Goal: Information Seeking & Learning: Learn about a topic

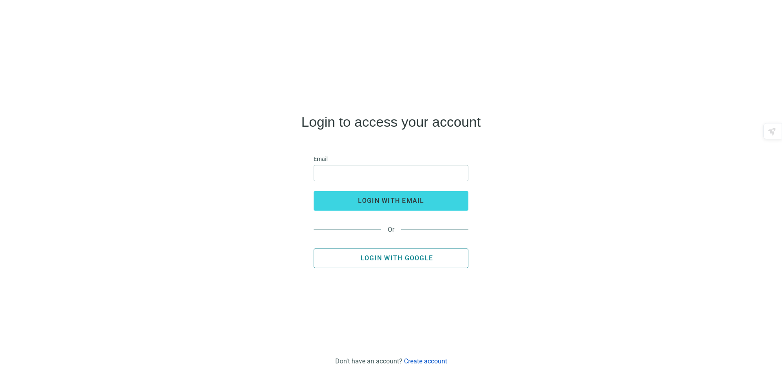
click at [391, 256] on span "Login with Google" at bounding box center [397, 258] width 73 height 8
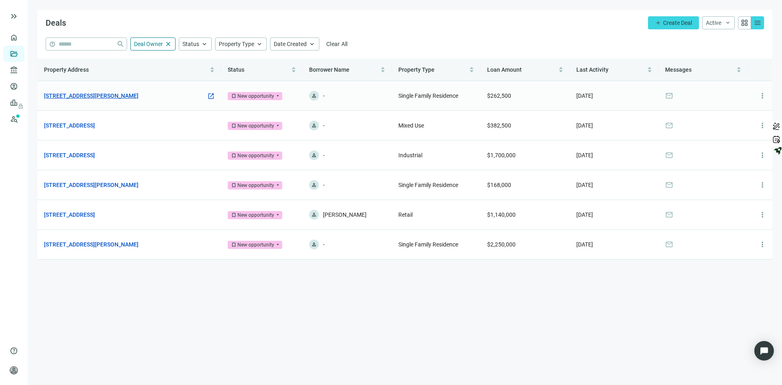
click at [91, 92] on link "[STREET_ADDRESS][PERSON_NAME]" at bounding box center [91, 95] width 95 height 9
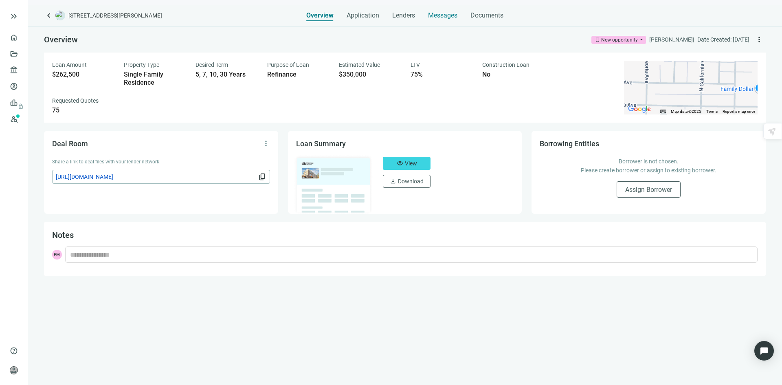
click at [437, 17] on span "Messages" at bounding box center [442, 15] width 29 height 8
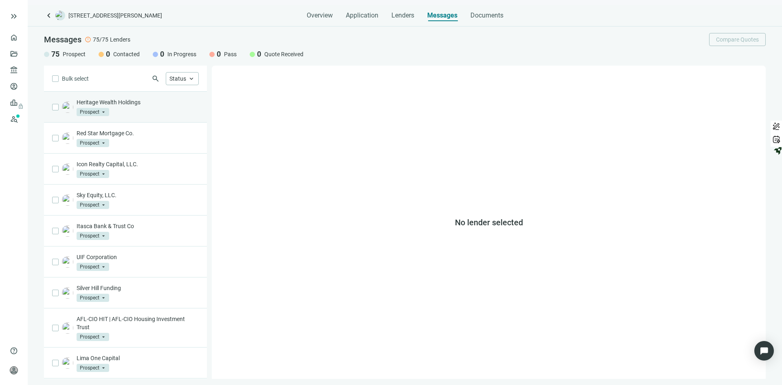
click at [166, 104] on p "Heritage Wealth Holdings" at bounding box center [138, 102] width 122 height 8
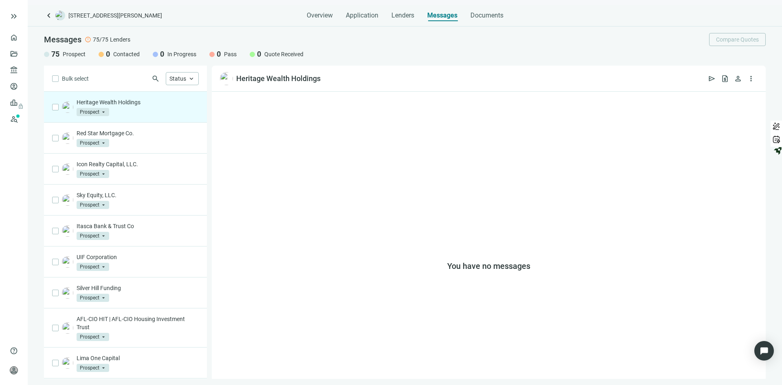
click at [103, 111] on span "Prospect" at bounding box center [93, 112] width 33 height 8
click at [156, 116] on div "Heritage Wealth Holdings Prospect arrow_drop_down prospect contacted Prospect C…" at bounding box center [125, 107] width 163 height 31
click at [112, 101] on p "Heritage Wealth Holdings" at bounding box center [138, 102] width 122 height 8
click at [20, 116] on link "Prospects New" at bounding box center [33, 119] width 26 height 16
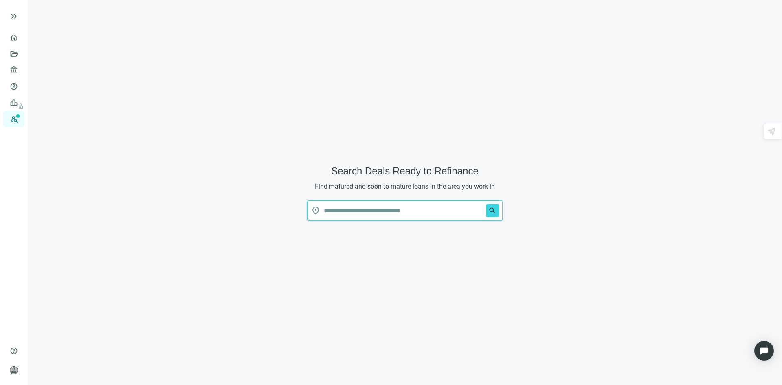
click at [389, 210] on input "text" at bounding box center [403, 211] width 159 height 20
click at [491, 208] on span "search" at bounding box center [493, 211] width 8 height 8
click at [356, 207] on input "text" at bounding box center [403, 211] width 159 height 20
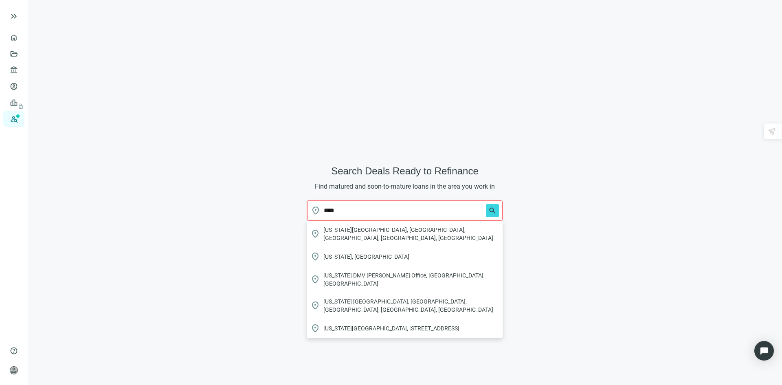
click at [486, 204] on button "search" at bounding box center [492, 210] width 13 height 13
click at [335, 253] on span "[US_STATE], [GEOGRAPHIC_DATA]" at bounding box center [367, 257] width 86 height 8
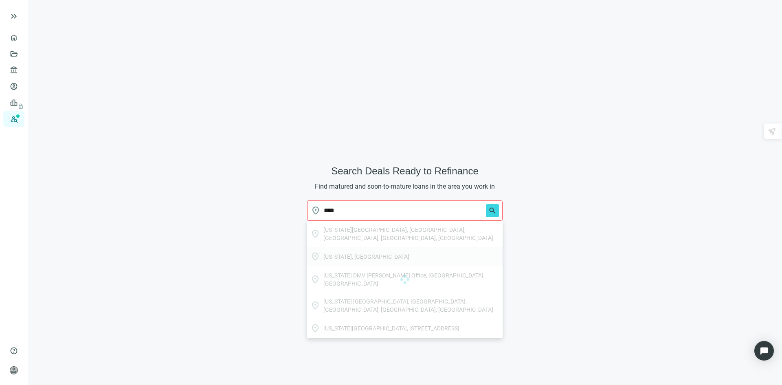
type input "*********"
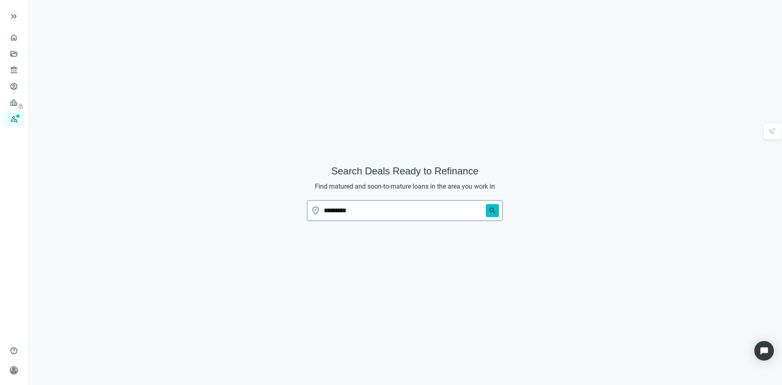
click at [493, 211] on span "search" at bounding box center [493, 211] width 8 height 8
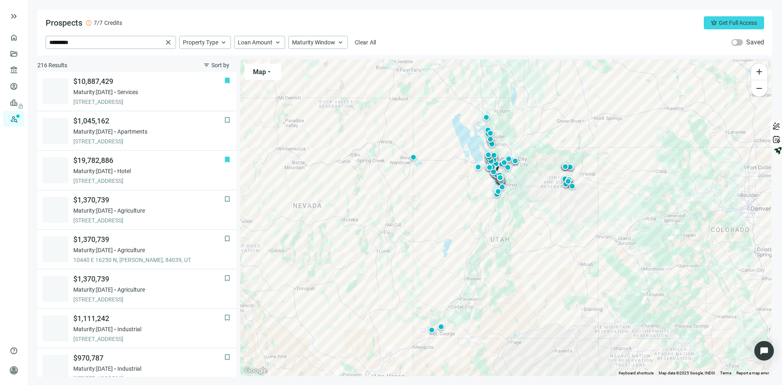
scroll to position [508, 0]
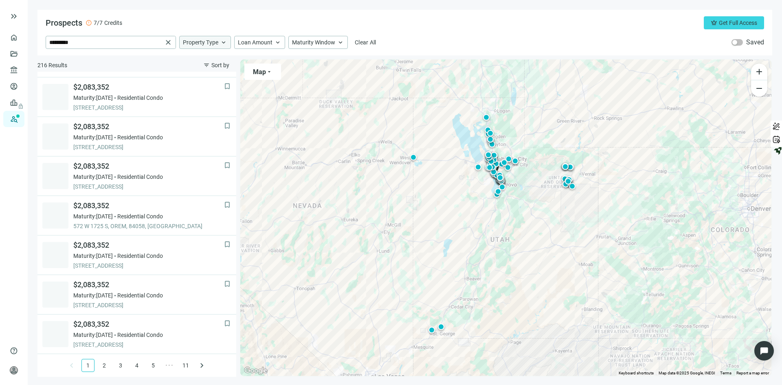
click at [225, 42] on span "keyboard_arrow_up" at bounding box center [223, 42] width 7 height 7
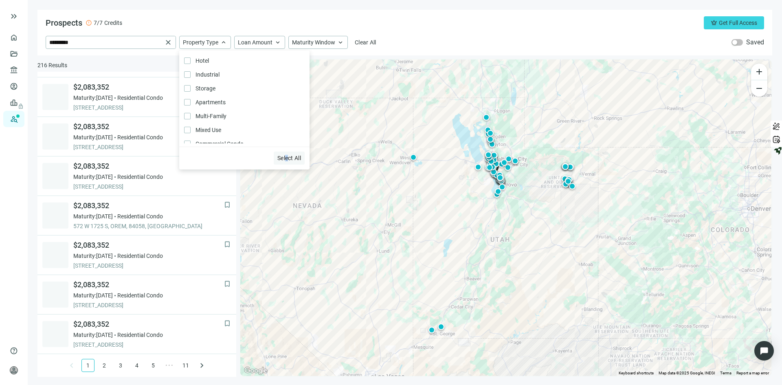
click at [286, 159] on span "Select All" at bounding box center [290, 158] width 24 height 7
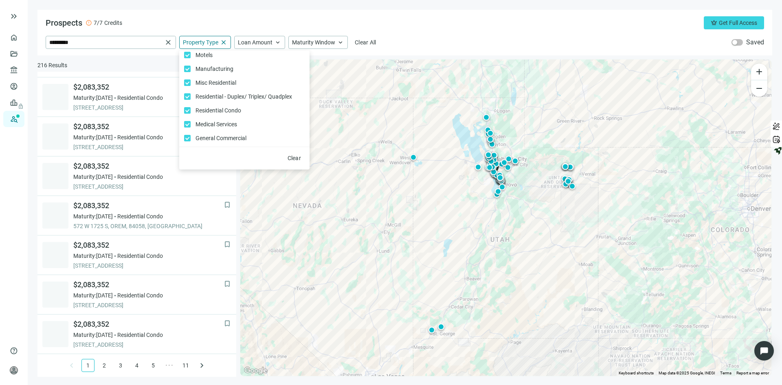
scroll to position [142, 0]
click at [192, 82] on span "Misc Residential Only" at bounding box center [215, 84] width 49 height 9
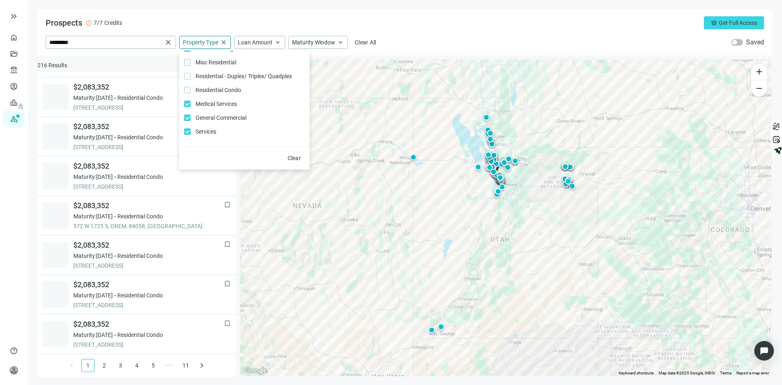
click at [464, 27] on div "Prospects error 7/7 Credits crown Get Full Access" at bounding box center [405, 22] width 719 height 13
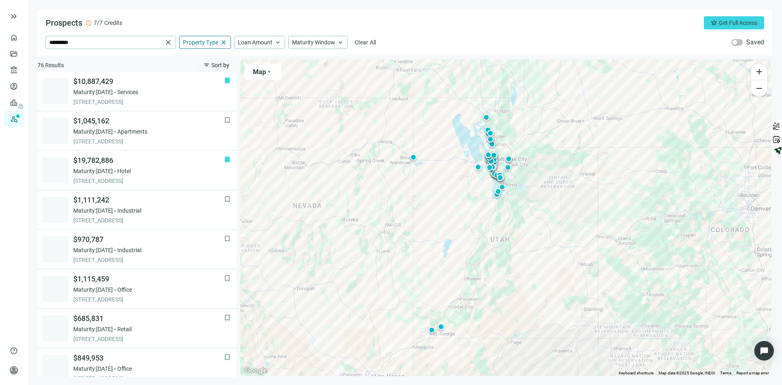
click at [217, 64] on span "Sort by" at bounding box center [220, 65] width 18 height 7
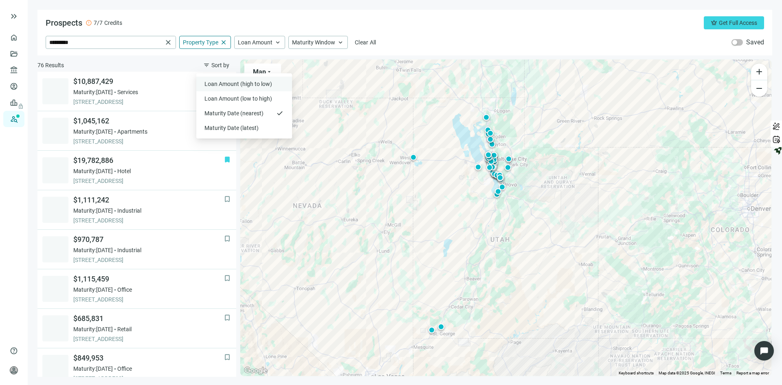
click at [230, 80] on span "Loan Amount (high to low)" at bounding box center [239, 84] width 69 height 8
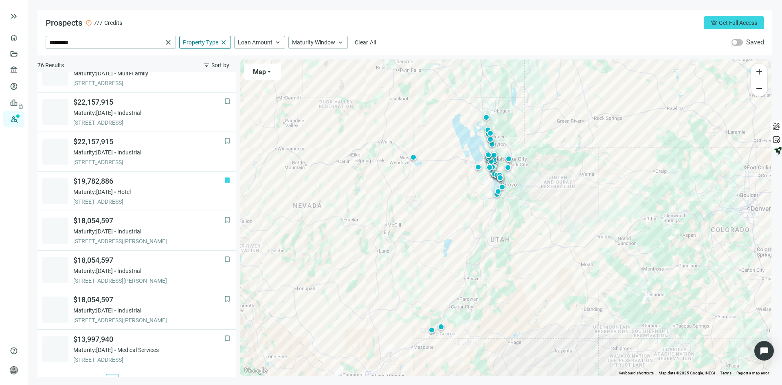
scroll to position [508, 0]
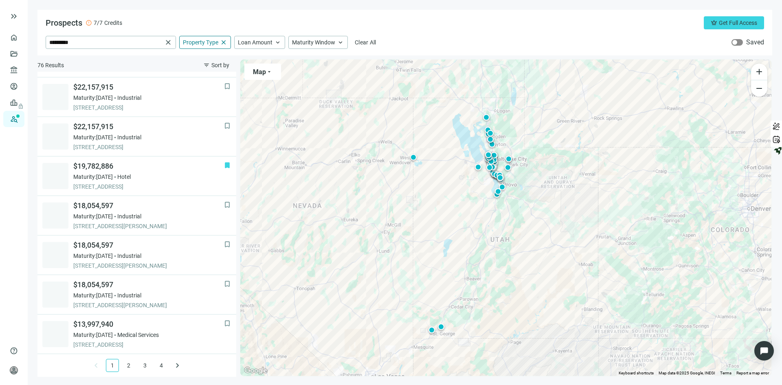
click at [736, 41] on div "button" at bounding box center [735, 42] width 5 height 5
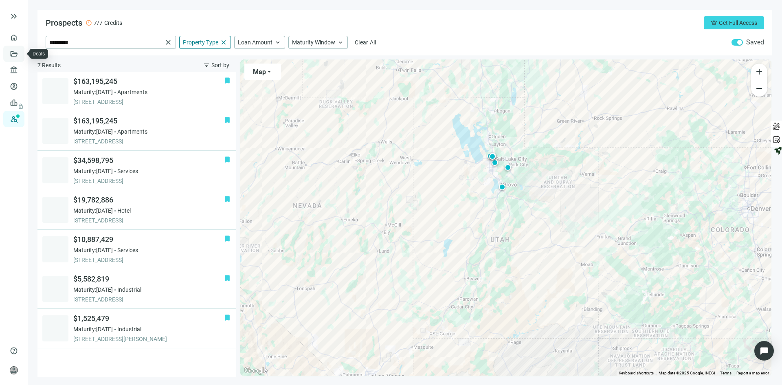
click at [20, 53] on link "Deals" at bounding box center [27, 54] width 15 height 7
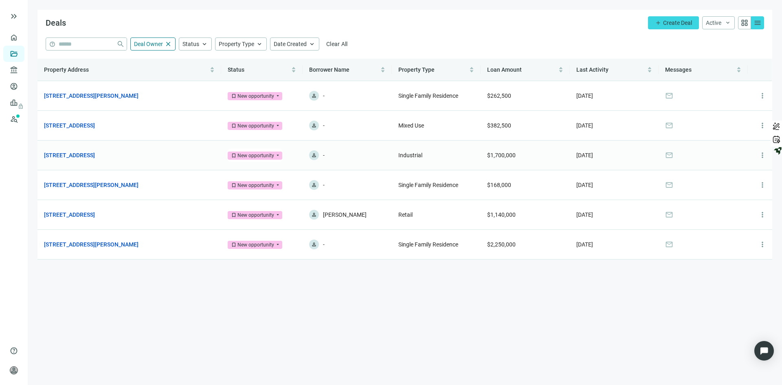
click at [96, 166] on tbody "[STREET_ADDRESS][PERSON_NAME] open_in_new bookmark New opportunity arrow_drop_d…" at bounding box center [404, 170] width 735 height 178
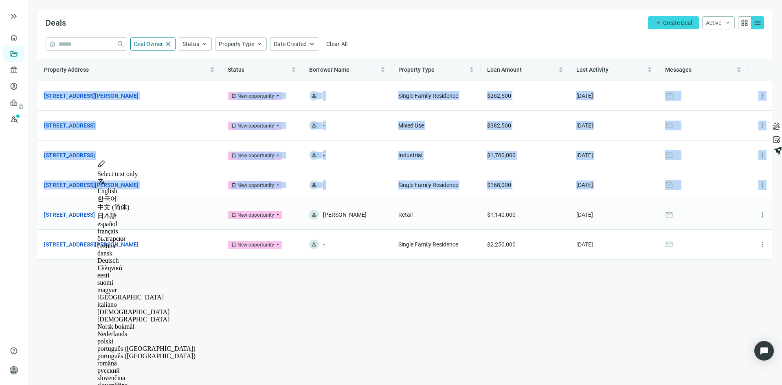
drag, startPoint x: 777, startPoint y: 183, endPoint x: 722, endPoint y: 216, distance: 63.0
click at [748, 207] on main "Deals add Create Deal Active keyboard_arrow_down grid_view menu help close Deal…" at bounding box center [405, 192] width 755 height 385
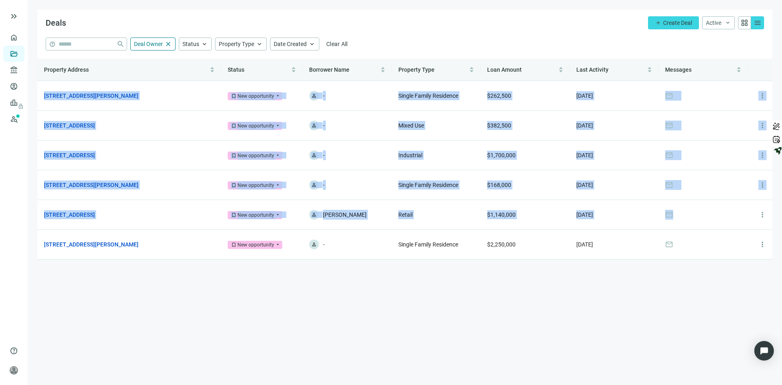
click at [666, 326] on main "Deals add Create Deal Active keyboard_arrow_down grid_view menu help close Deal…" at bounding box center [405, 192] width 755 height 385
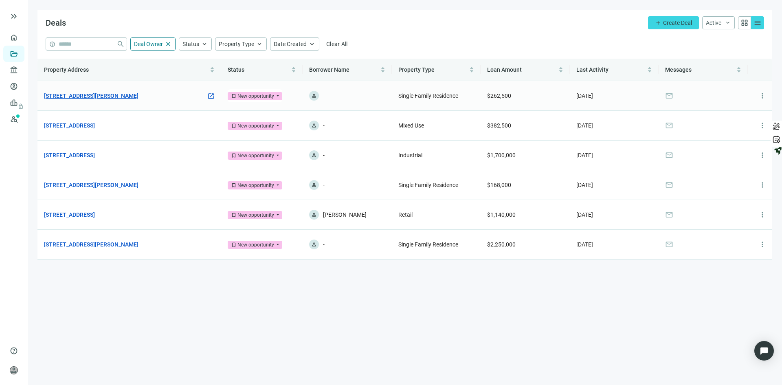
click at [75, 95] on link "[STREET_ADDRESS][PERSON_NAME]" at bounding box center [91, 95] width 95 height 9
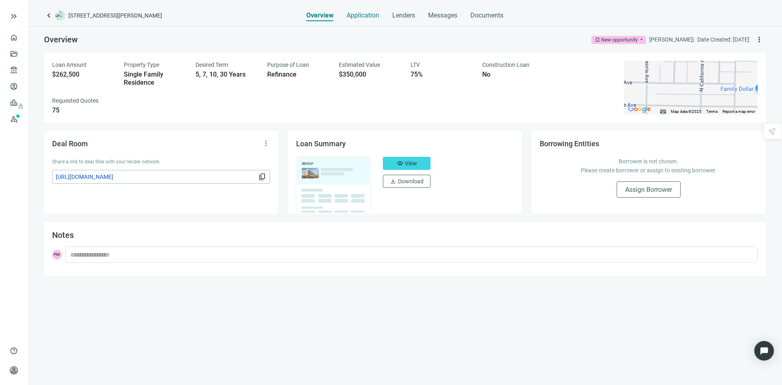
click at [354, 14] on span "Application" at bounding box center [363, 15] width 33 height 8
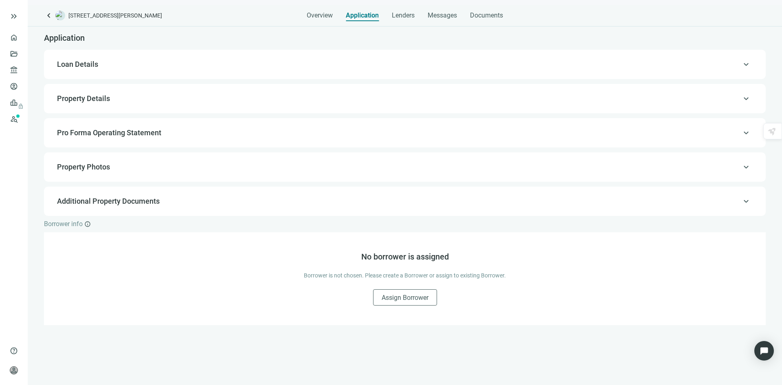
click at [133, 63] on span "Loan Details" at bounding box center [404, 64] width 694 height 10
type input "**********"
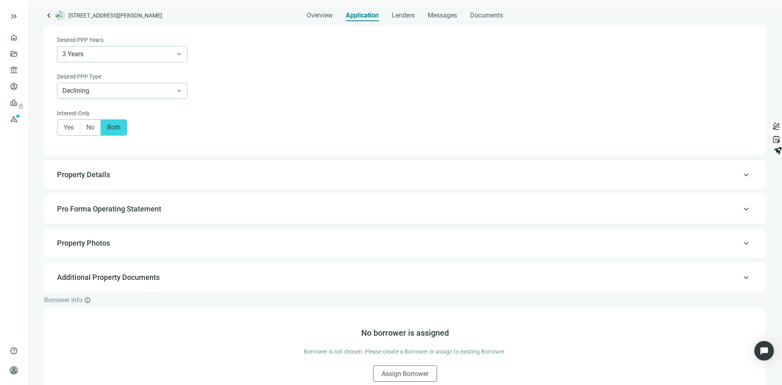
scroll to position [660, 0]
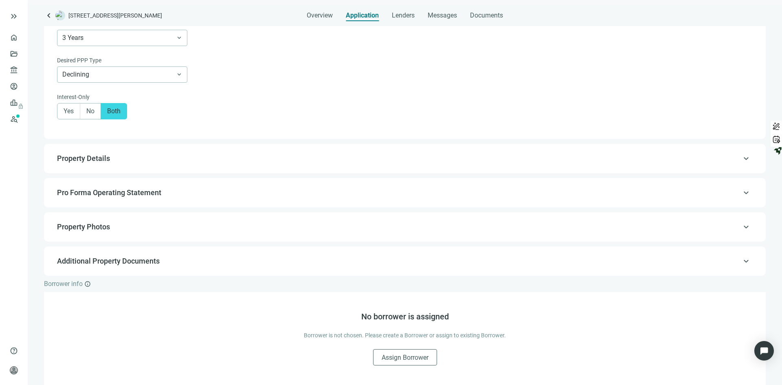
click at [163, 159] on span "Property Details" at bounding box center [404, 159] width 694 height 10
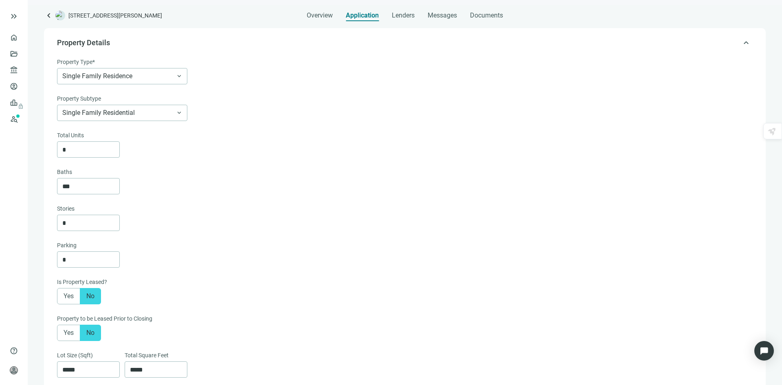
type textarea "**********"
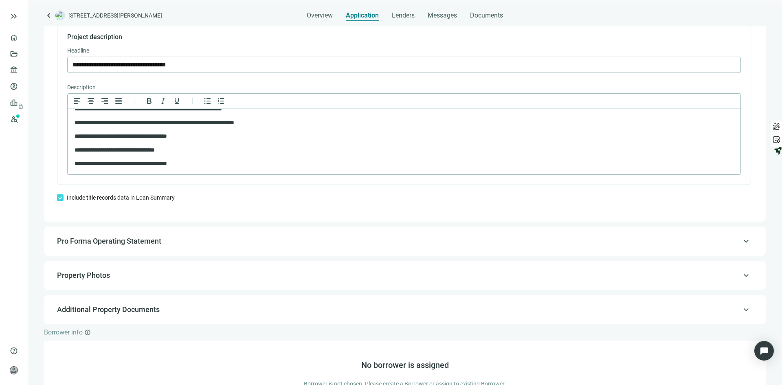
scroll to position [588, 0]
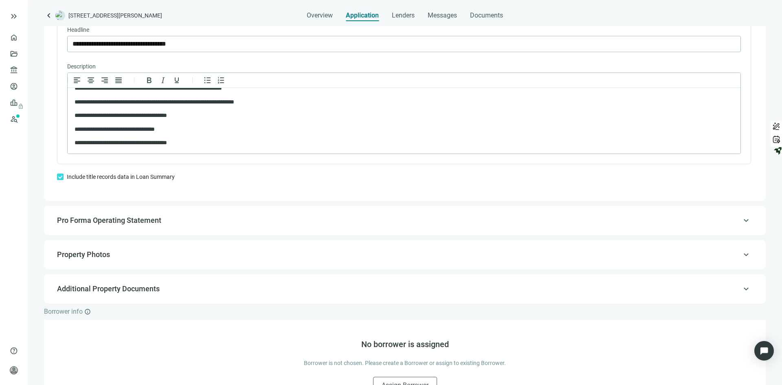
click at [188, 225] on span "Pro Forma Operating Statement" at bounding box center [404, 221] width 694 height 10
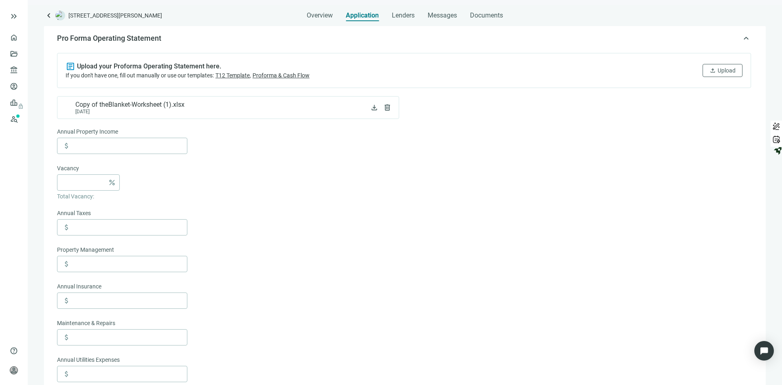
scroll to position [93, 0]
click at [218, 109] on div "Copy of theBlanket-Worksheet (1).xlsx [DATE]" at bounding box center [213, 110] width 302 height 14
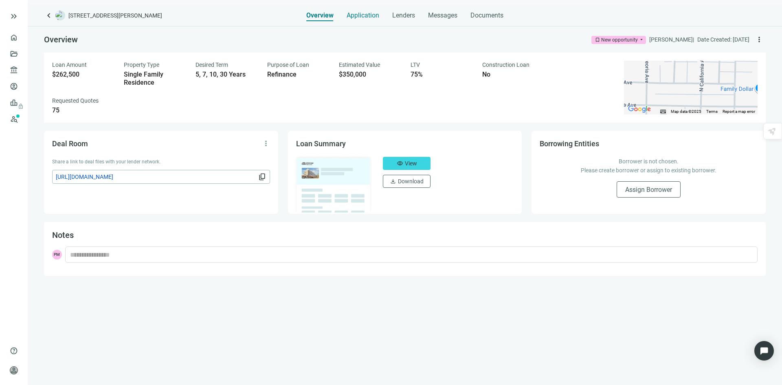
click at [361, 17] on span "Application" at bounding box center [363, 15] width 33 height 8
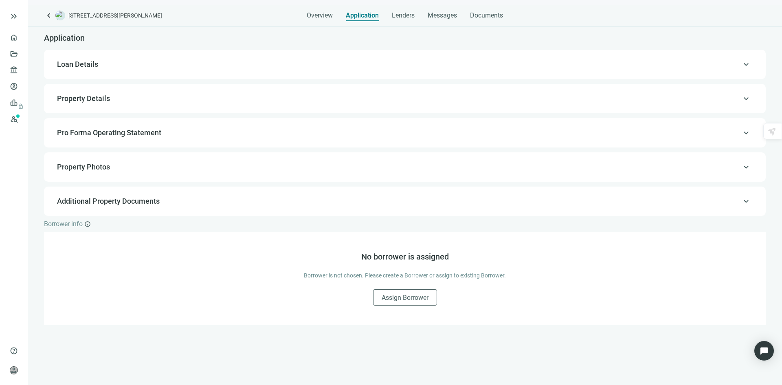
click at [124, 95] on span "Property Details" at bounding box center [404, 99] width 694 height 10
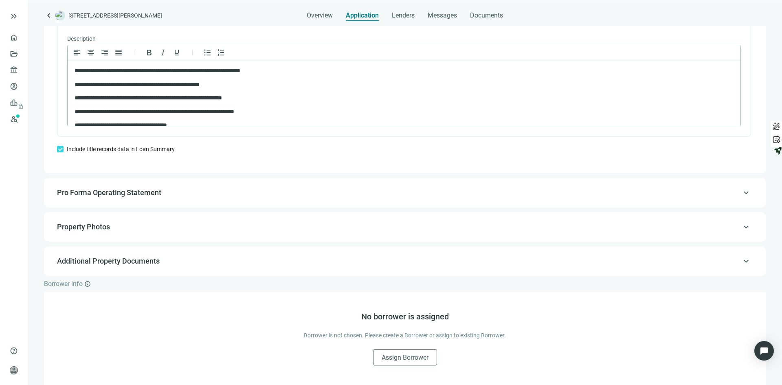
scroll to position [621, 0]
click at [205, 179] on div "keyboard_arrow_up Pro Forma Operating Statement" at bounding box center [405, 192] width 722 height 29
click at [197, 194] on span "Pro Forma Operating Statement" at bounding box center [404, 193] width 694 height 10
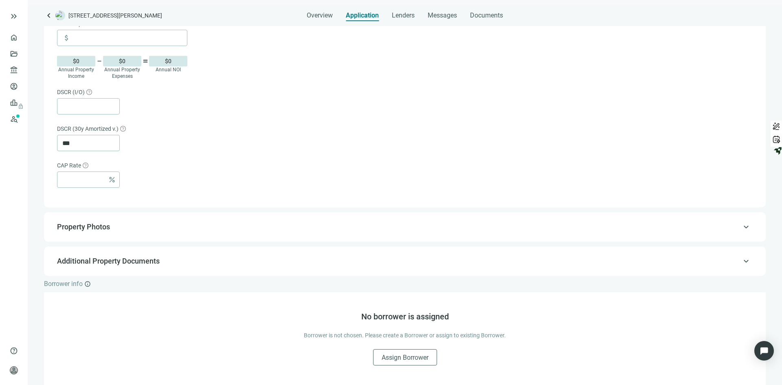
scroll to position [472, 0]
click at [134, 234] on div "keyboard_arrow_up Property Photos" at bounding box center [405, 227] width 706 height 20
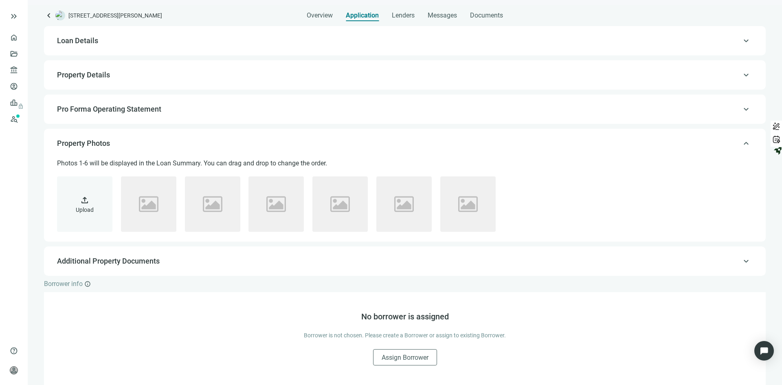
scroll to position [24, 0]
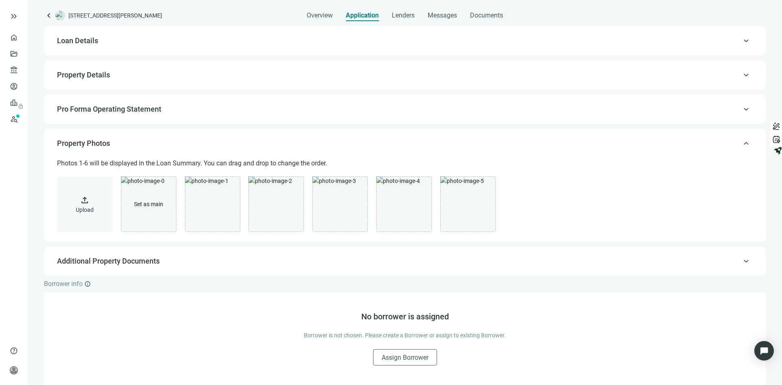
click at [104, 261] on span "Additional Property Documents" at bounding box center [108, 261] width 103 height 9
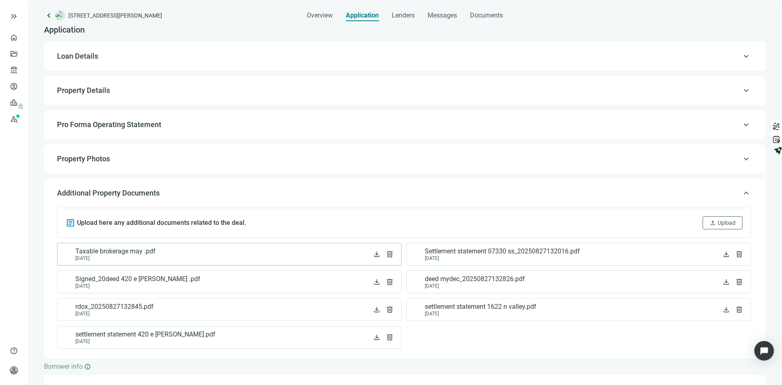
scroll to position [11, 0]
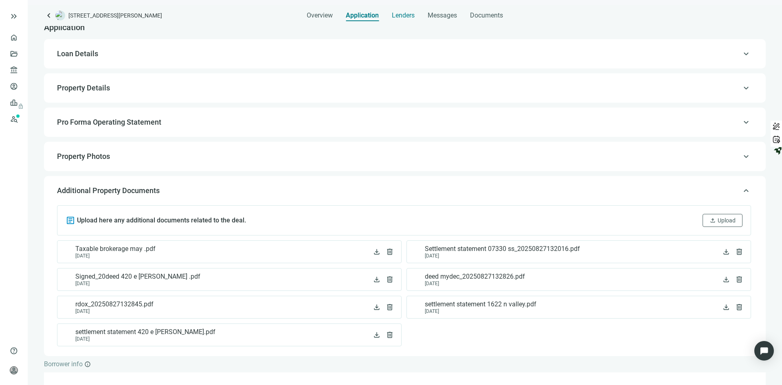
click at [399, 17] on span "Lenders" at bounding box center [403, 15] width 23 height 8
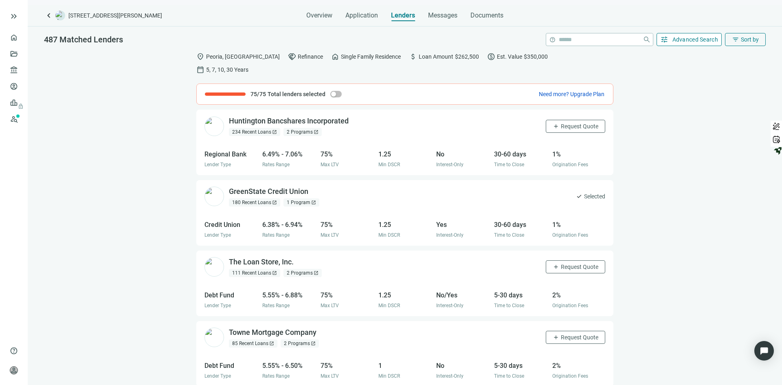
click at [685, 38] on span "Advanced Search" at bounding box center [696, 39] width 46 height 7
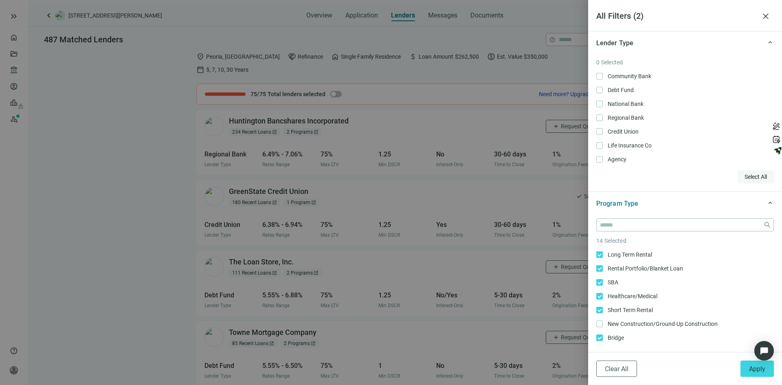
click at [750, 177] on span "Select All" at bounding box center [756, 177] width 22 height 7
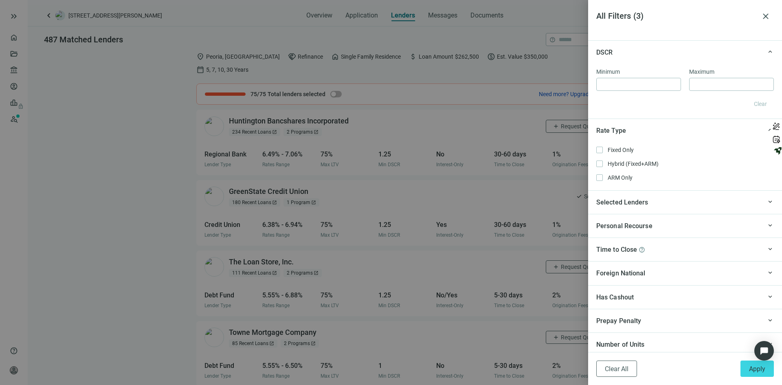
scroll to position [639, 0]
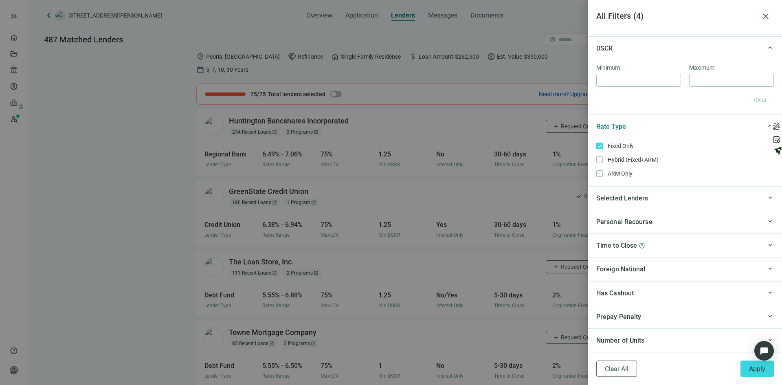
click at [605, 165] on div "Fixed Only Only Hybrid (Fixed+ARM) Only ARM Only Only" at bounding box center [686, 159] width 178 height 37
click at [764, 16] on span "close" at bounding box center [766, 16] width 10 height 10
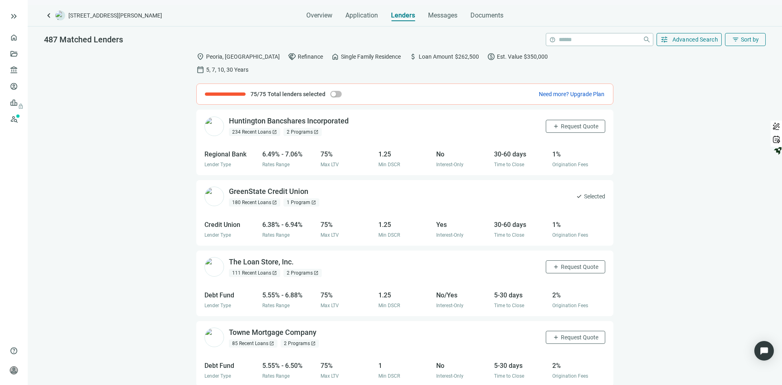
click at [317, 130] on span "open_in_new" at bounding box center [316, 132] width 5 height 5
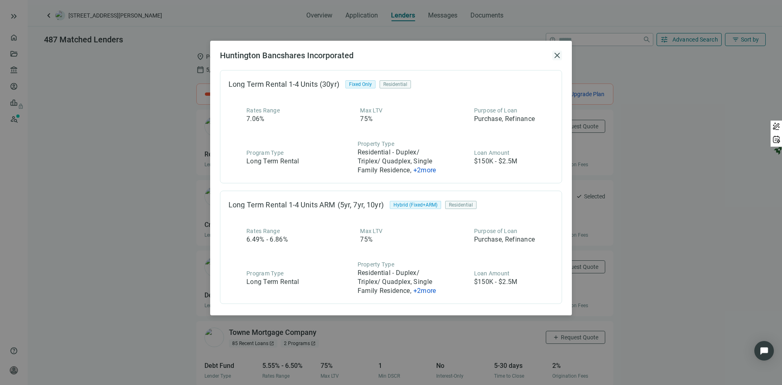
click at [559, 55] on span "close" at bounding box center [558, 56] width 10 height 10
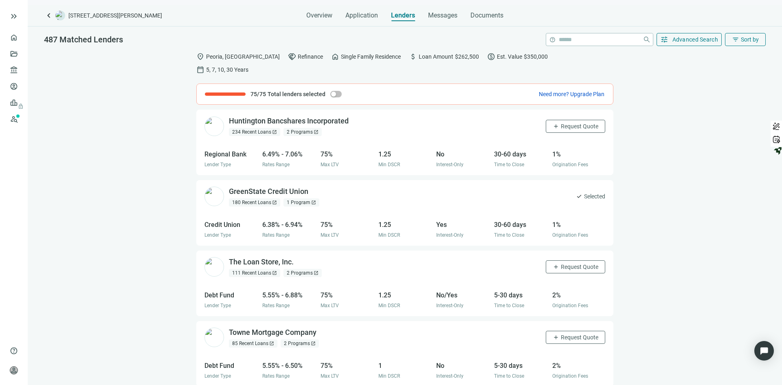
click at [311, 200] on span "open_in_new" at bounding box center [313, 202] width 5 height 5
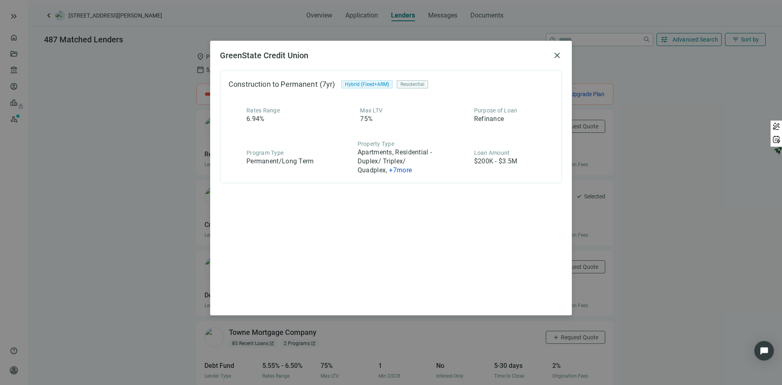
click at [550, 54] on div "GreenState Credit Union close" at bounding box center [391, 56] width 342 height 10
click at [557, 55] on span "close" at bounding box center [558, 56] width 10 height 10
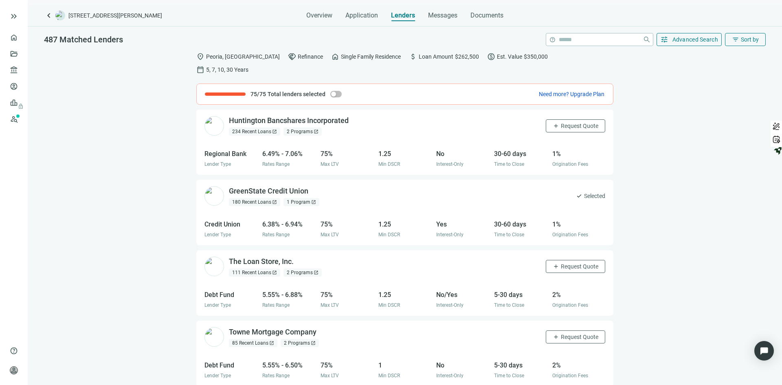
scroll to position [0, 0]
click at [315, 271] on span "open_in_new" at bounding box center [316, 273] width 5 height 5
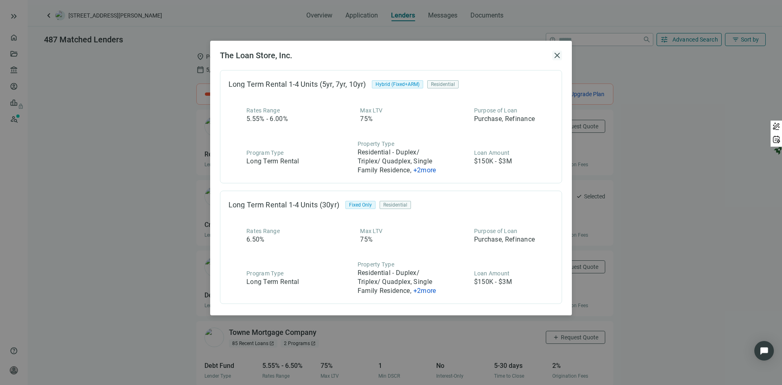
click at [553, 56] on span "close" at bounding box center [558, 56] width 10 height 10
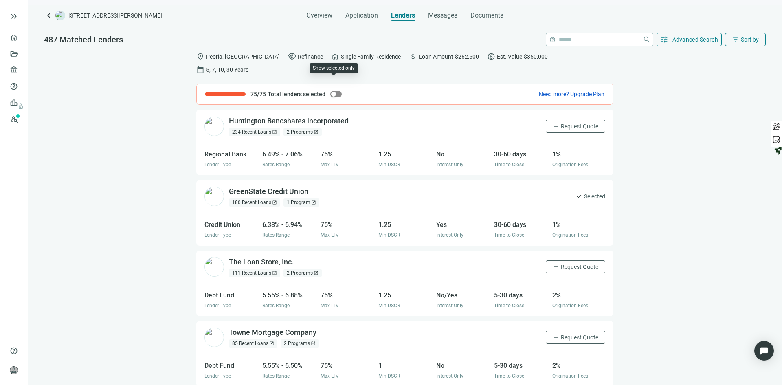
click at [333, 92] on div "button" at bounding box center [333, 94] width 5 height 5
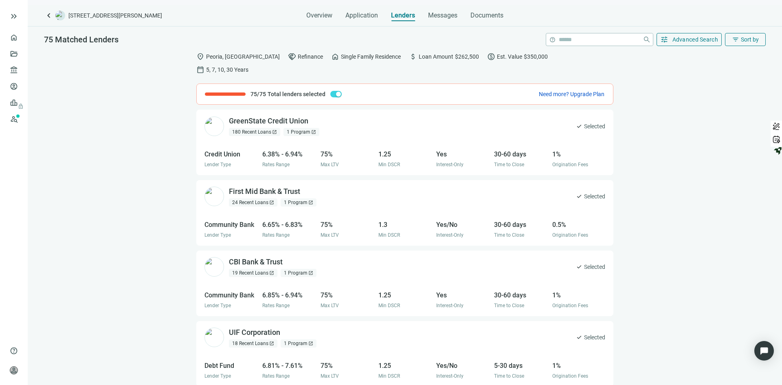
click at [310, 271] on span "open_in_new" at bounding box center [310, 273] width 5 height 5
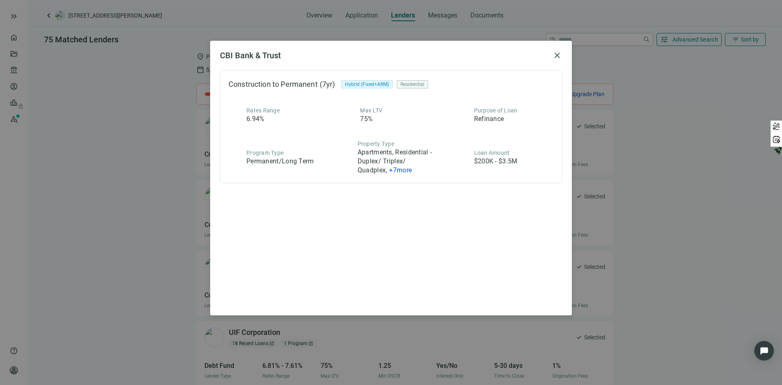
click at [563, 53] on div "CBI Bank & Trust close Construction to Permanent (7yr) Hybrid (Fixed+ARM) Resid…" at bounding box center [391, 178] width 362 height 275
click at [557, 52] on span "close" at bounding box center [558, 56] width 10 height 10
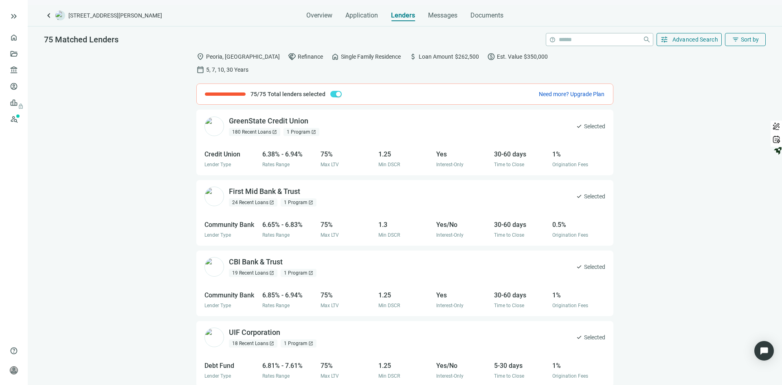
click at [312, 130] on span "open_in_new" at bounding box center [313, 132] width 5 height 5
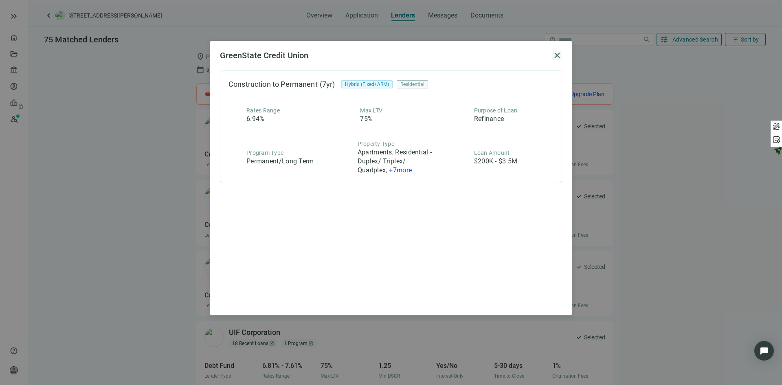
click at [557, 55] on span "close" at bounding box center [558, 56] width 10 height 10
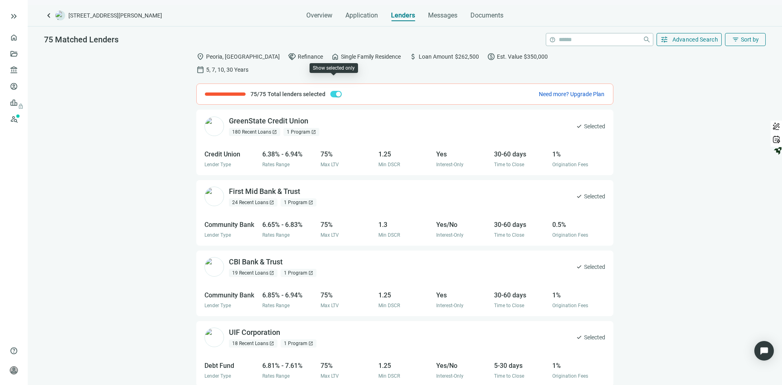
click at [336, 92] on div "button" at bounding box center [338, 94] width 5 height 5
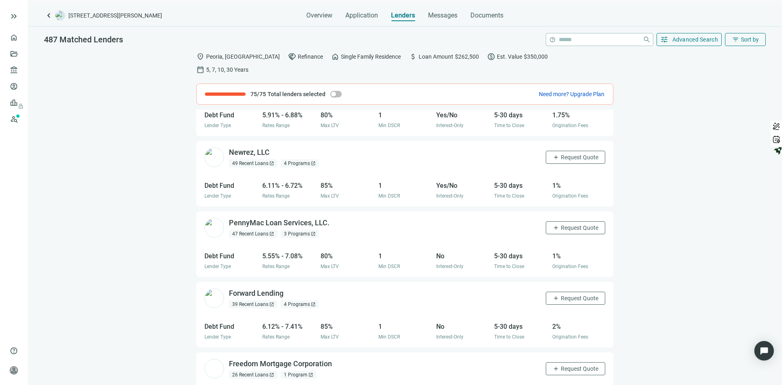
scroll to position [326, 0]
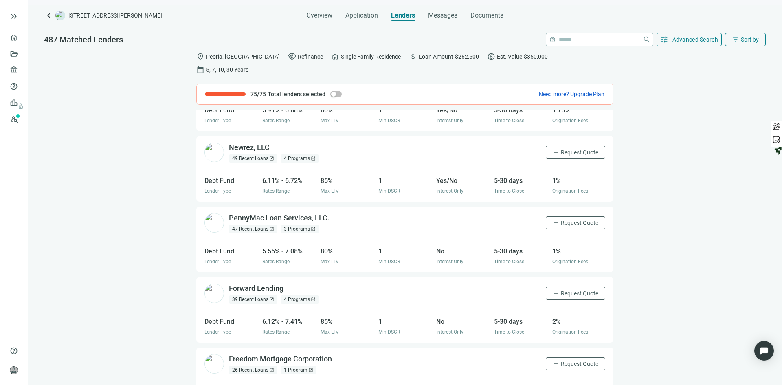
click at [313, 227] on span "open_in_new" at bounding box center [313, 229] width 5 height 5
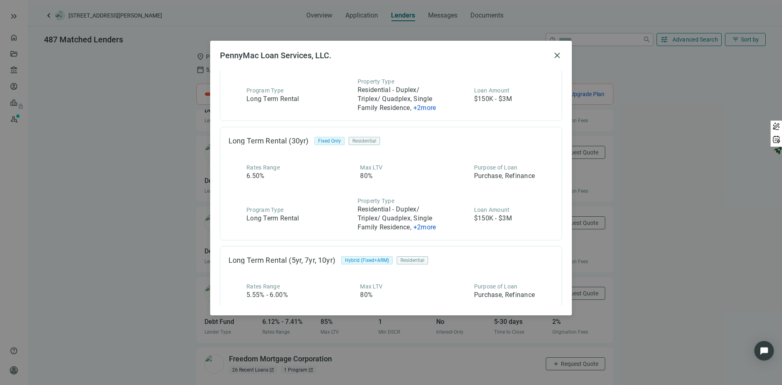
scroll to position [143, 0]
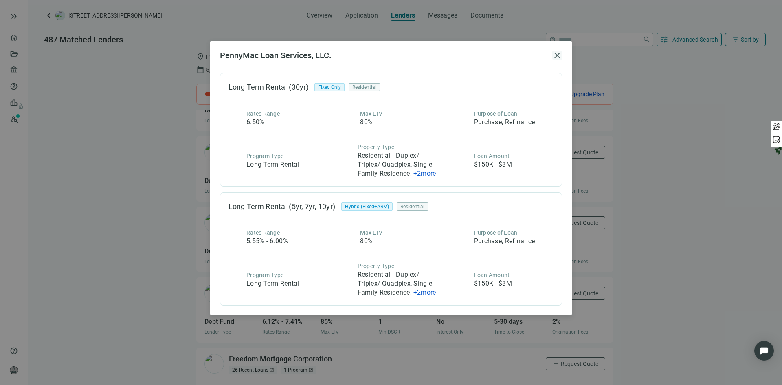
click at [560, 52] on span "close" at bounding box center [558, 56] width 10 height 10
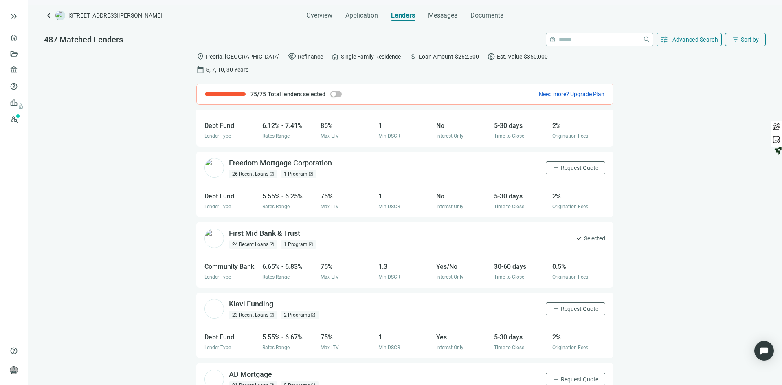
scroll to position [534, 0]
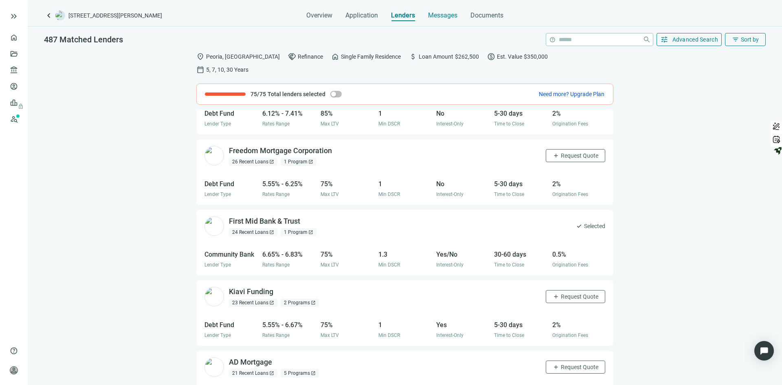
click at [443, 13] on span "Messages" at bounding box center [442, 15] width 29 height 8
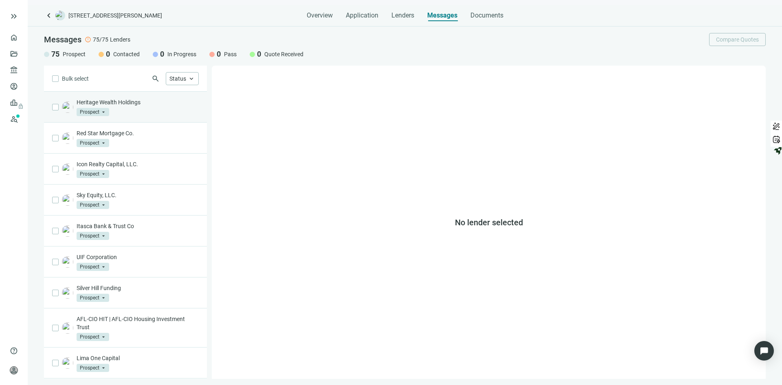
click at [109, 101] on p "Heritage Wealth Holdings" at bounding box center [138, 102] width 122 height 8
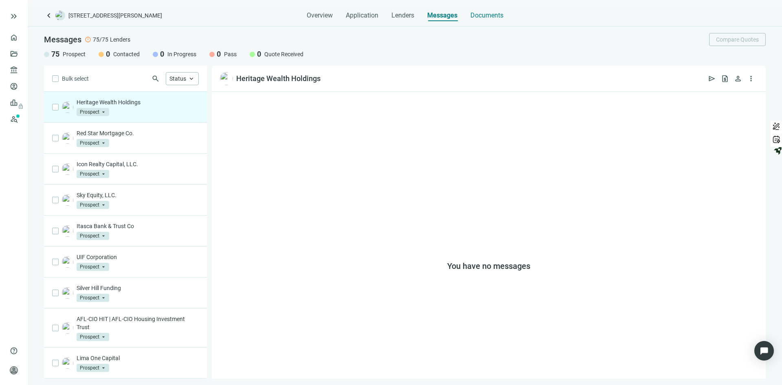
click at [489, 10] on div "Documents" at bounding box center [487, 13] width 33 height 16
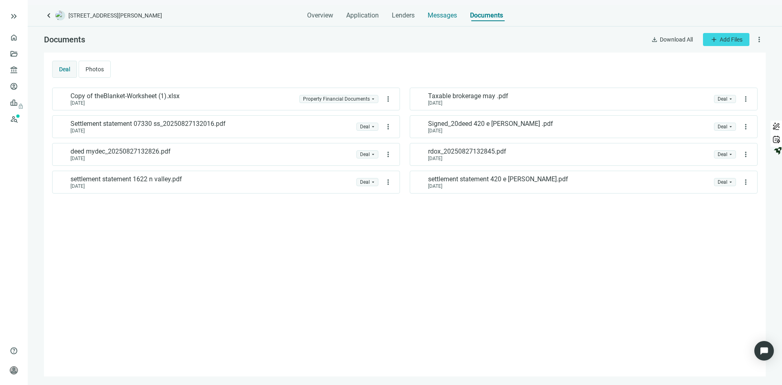
click at [451, 13] on span "Messages" at bounding box center [442, 15] width 29 height 8
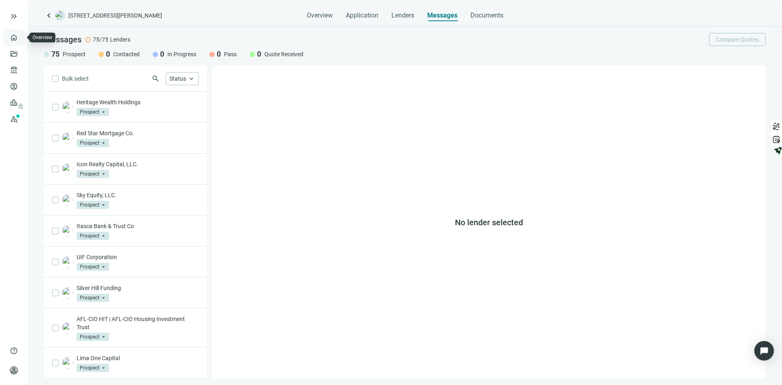
click at [20, 38] on link "Overview" at bounding box center [32, 37] width 24 height 7
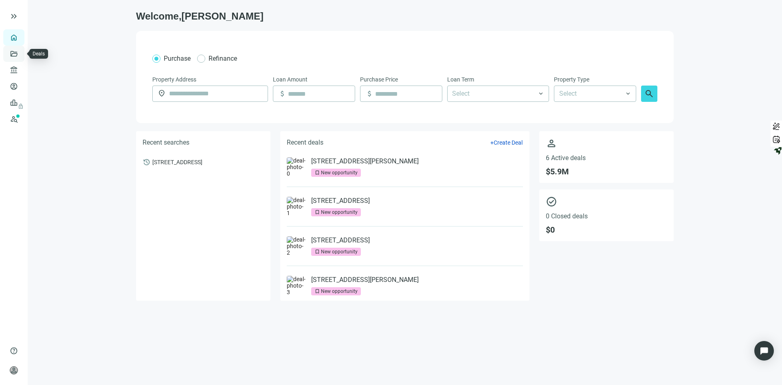
click at [20, 52] on link "Deals" at bounding box center [27, 54] width 15 height 7
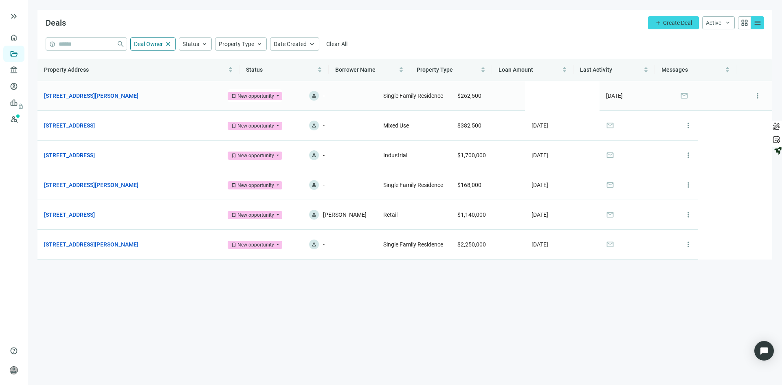
click at [683, 96] on span "mail" at bounding box center [685, 96] width 8 height 8
click at [78, 95] on link "[STREET_ADDRESS][PERSON_NAME]" at bounding box center [91, 95] width 95 height 9
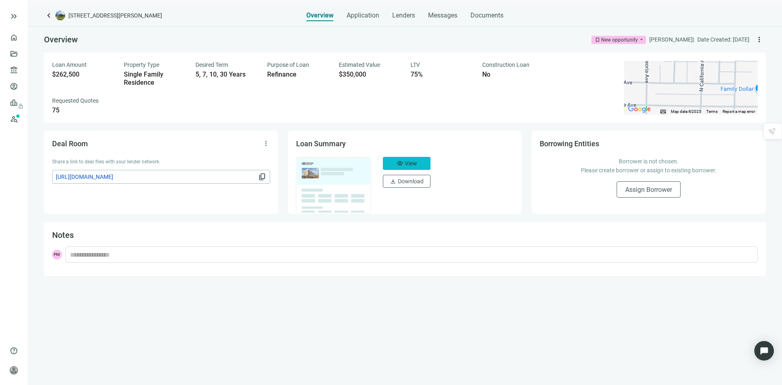
click at [405, 165] on span "View" at bounding box center [411, 163] width 12 height 7
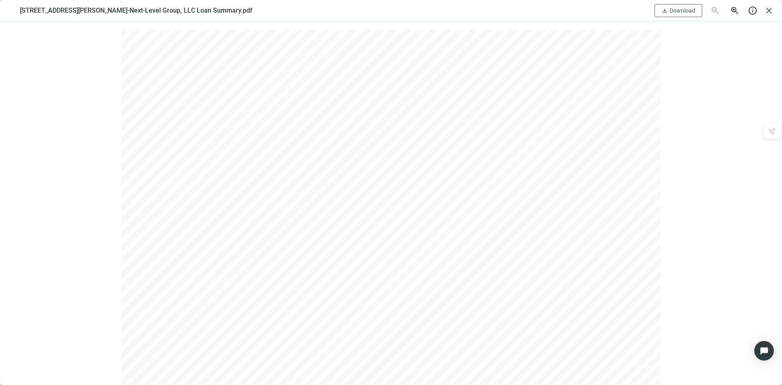
click at [765, 11] on span "close" at bounding box center [769, 11] width 10 height 10
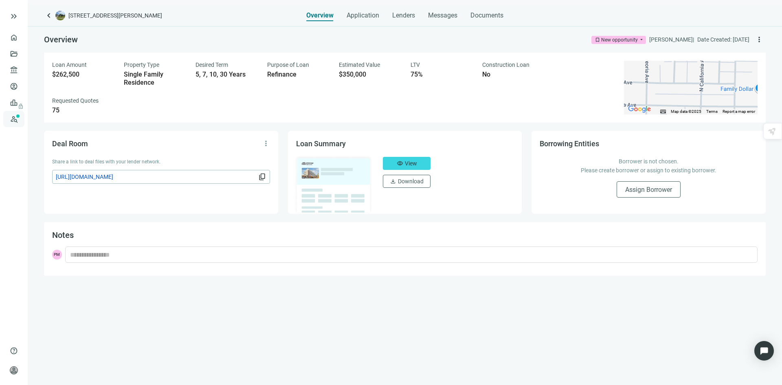
click at [20, 111] on link "Prospects New" at bounding box center [33, 119] width 26 height 16
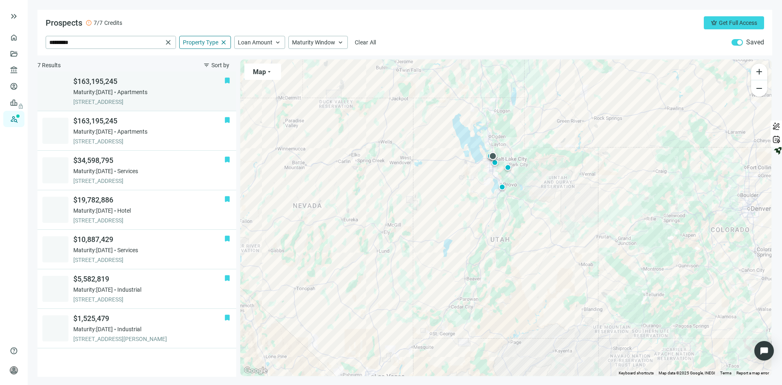
click at [170, 97] on div "$163,195,245 Maturity: [DATE] Apartments [STREET_ADDRESS]" at bounding box center [148, 91] width 151 height 29
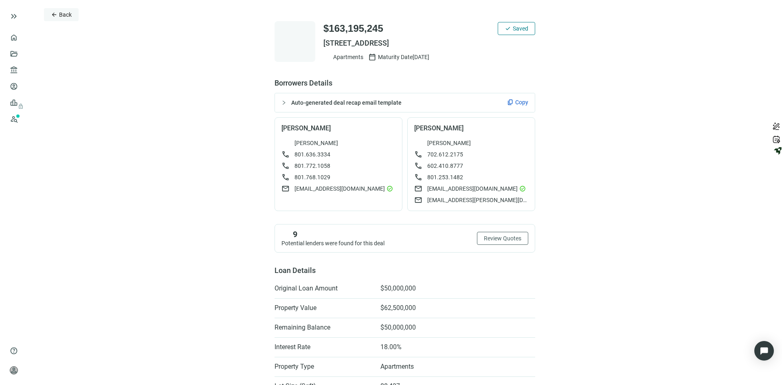
click at [67, 16] on span "Back" at bounding box center [65, 14] width 13 height 7
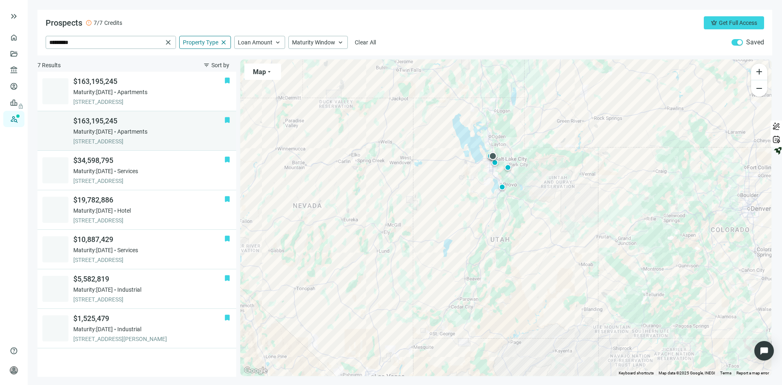
click at [131, 132] on span "Apartments" at bounding box center [132, 132] width 30 height 8
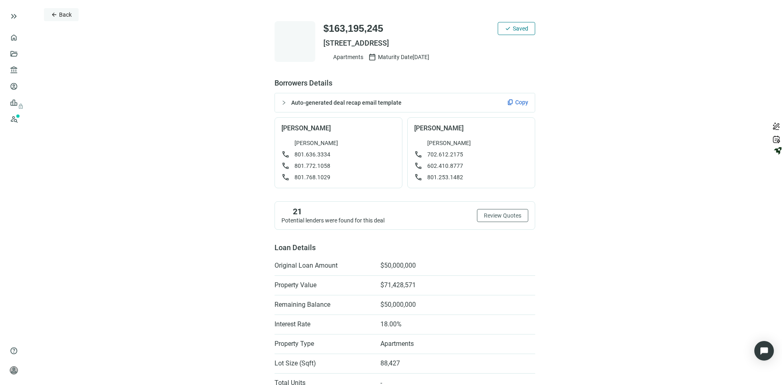
click at [68, 14] on span "Back" at bounding box center [65, 14] width 13 height 7
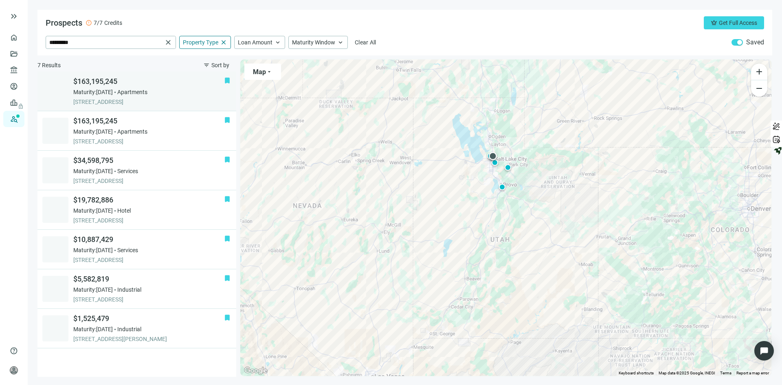
click at [109, 84] on span "$163,195,245" at bounding box center [148, 82] width 151 height 10
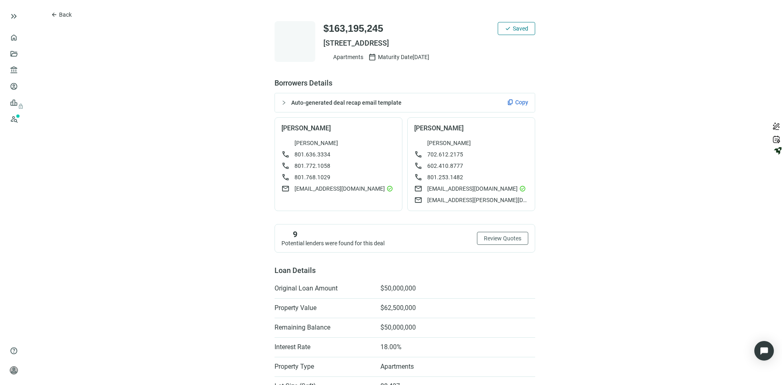
click at [515, 100] on span "Copy" at bounding box center [521, 102] width 13 height 8
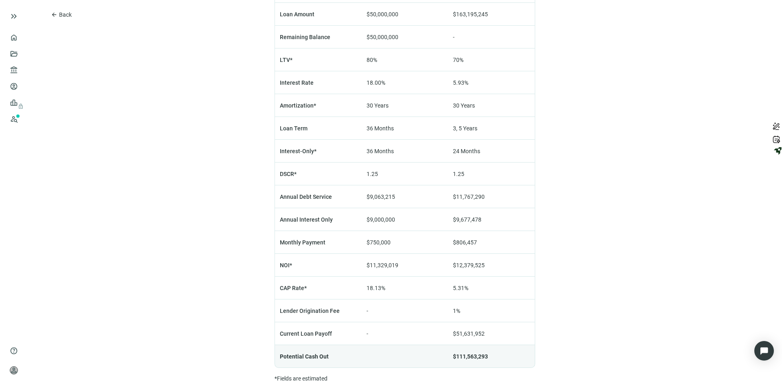
scroll to position [596, 0]
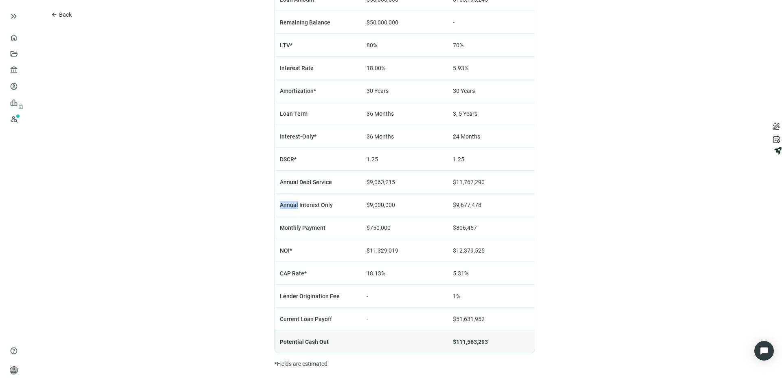
drag, startPoint x: 293, startPoint y: 205, endPoint x: 275, endPoint y: 203, distance: 18.4
click at [275, 203] on td "Annual Interest Only" at bounding box center [318, 205] width 87 height 23
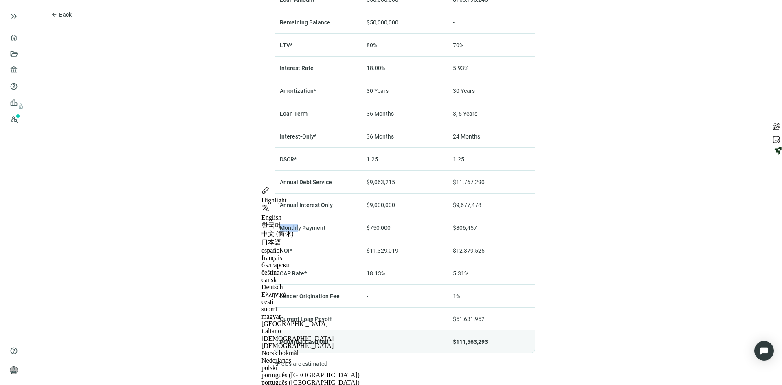
drag, startPoint x: 295, startPoint y: 228, endPoint x: 275, endPoint y: 223, distance: 20.1
click at [275, 223] on td "Monthly Payment" at bounding box center [318, 227] width 87 height 23
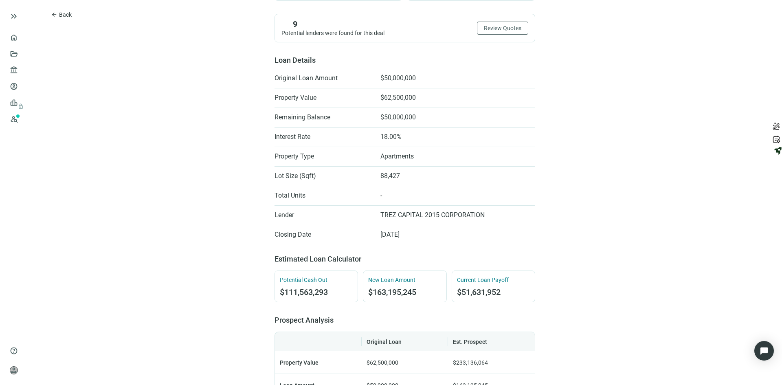
scroll to position [229, 0]
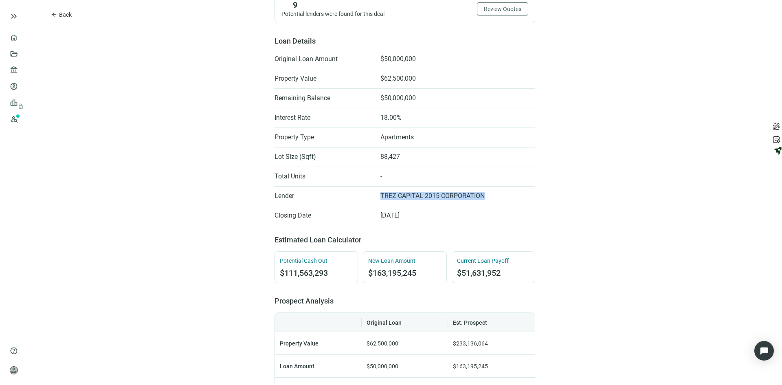
drag, startPoint x: 377, startPoint y: 191, endPoint x: 485, endPoint y: 197, distance: 108.1
click at [485, 197] on li "Lender TREZ CAPITAL 2015 CORPORATION" at bounding box center [405, 195] width 261 height 13
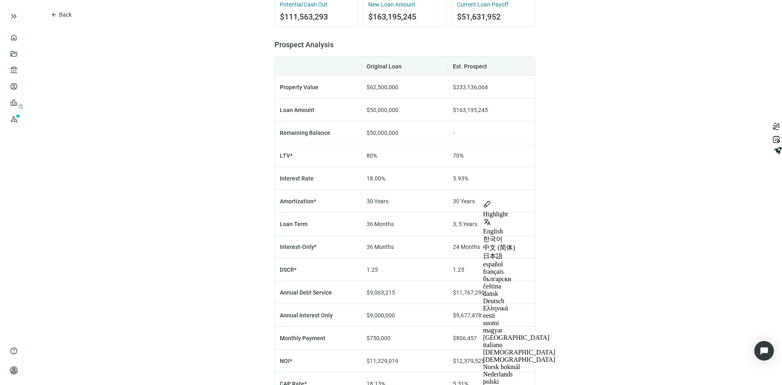
scroll to position [515, 0]
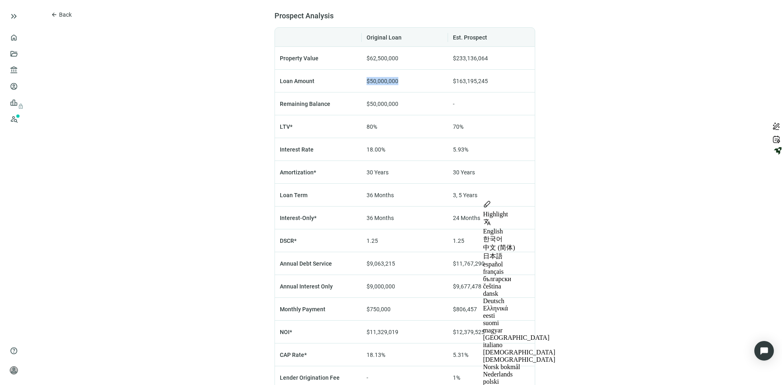
drag, startPoint x: 352, startPoint y: 78, endPoint x: 412, endPoint y: 80, distance: 60.3
click at [412, 80] on tr "Loan Amount $50,000,000 $163,195,245" at bounding box center [405, 81] width 261 height 23
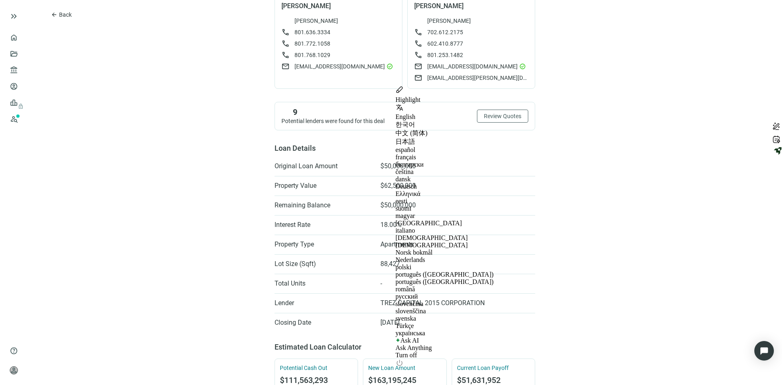
scroll to position [0, 0]
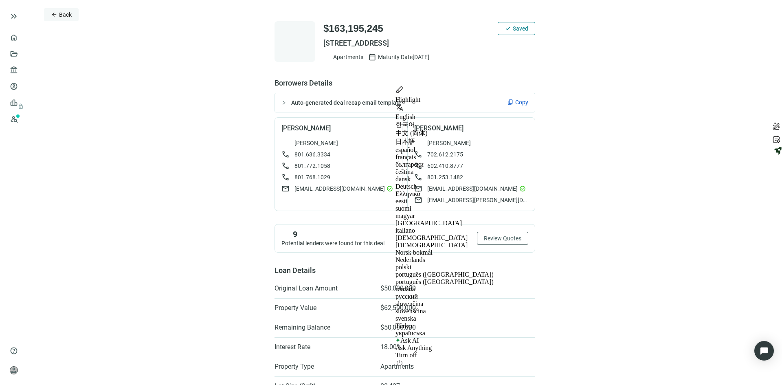
click at [66, 11] on span "Back" at bounding box center [65, 14] width 13 height 7
